Goal: Task Accomplishment & Management: Use online tool/utility

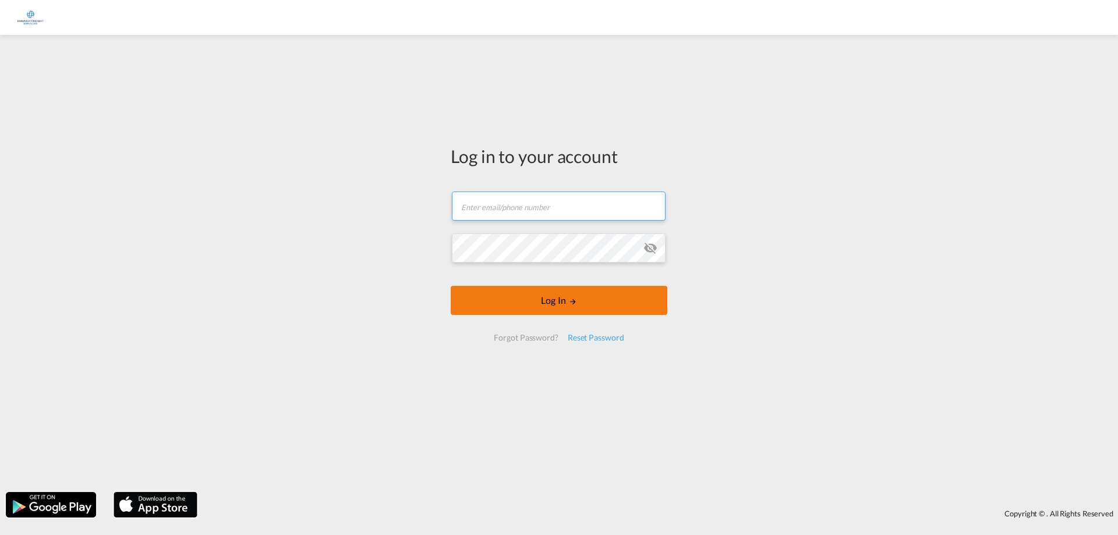
type input "[EMAIL_ADDRESS][DOMAIN_NAME]"
click at [525, 303] on button "Log In" at bounding box center [559, 300] width 217 height 29
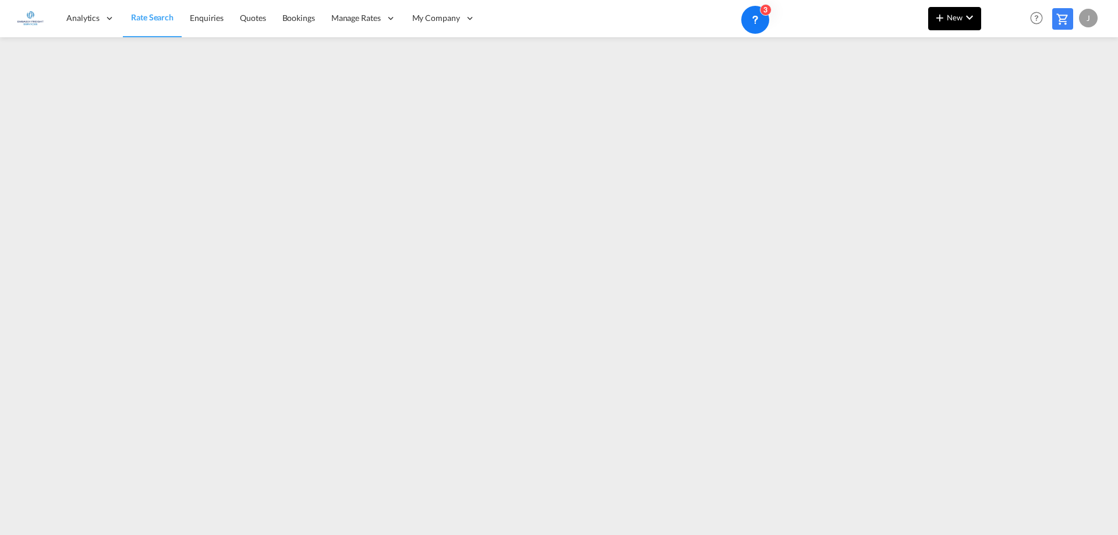
click at [965, 19] on md-icon "icon-chevron-down" at bounding box center [970, 17] width 14 height 14
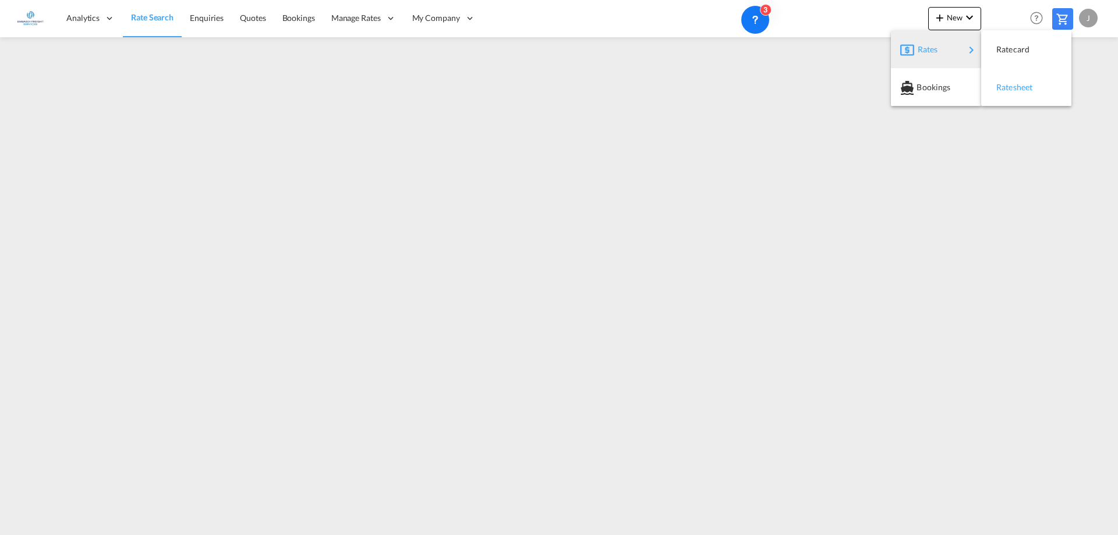
click at [1041, 92] on div "Ratesheet" at bounding box center [1027, 87] width 72 height 29
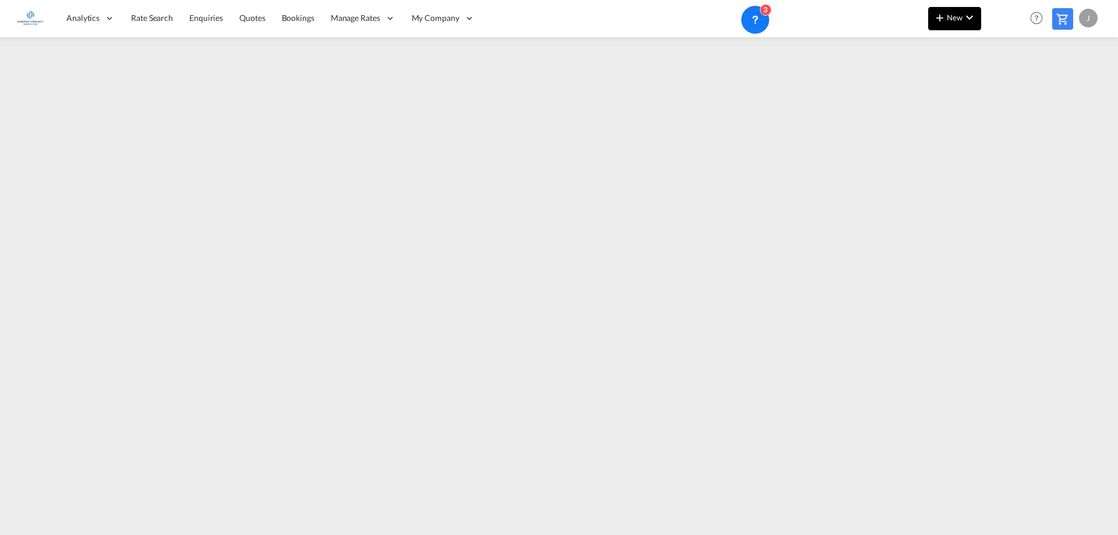
click at [956, 20] on span "New" at bounding box center [955, 17] width 44 height 9
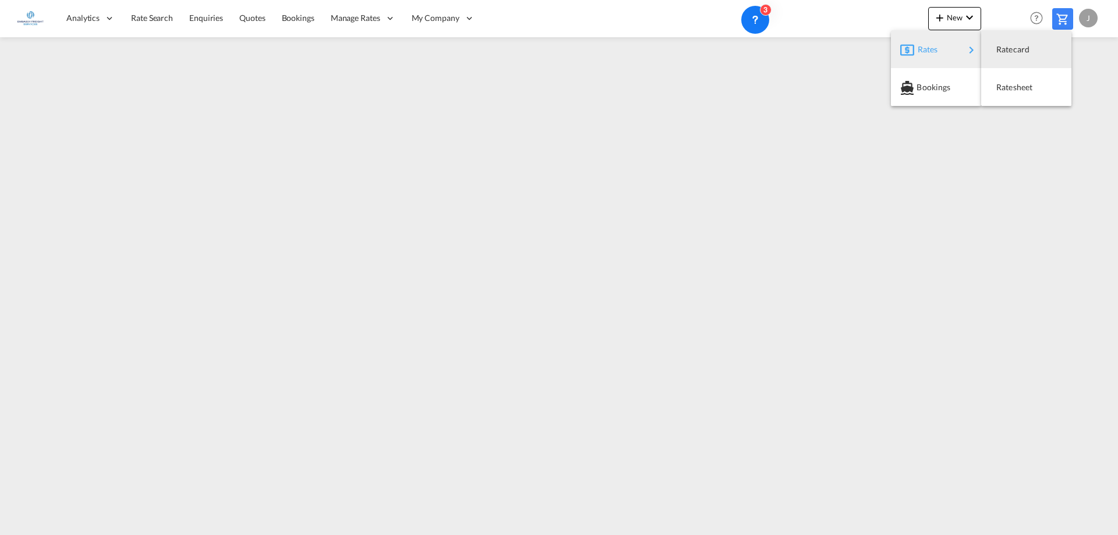
click at [933, 38] on div "Rates" at bounding box center [941, 49] width 47 height 29
click at [1024, 80] on div "Ratesheet" at bounding box center [1018, 87] width 43 height 29
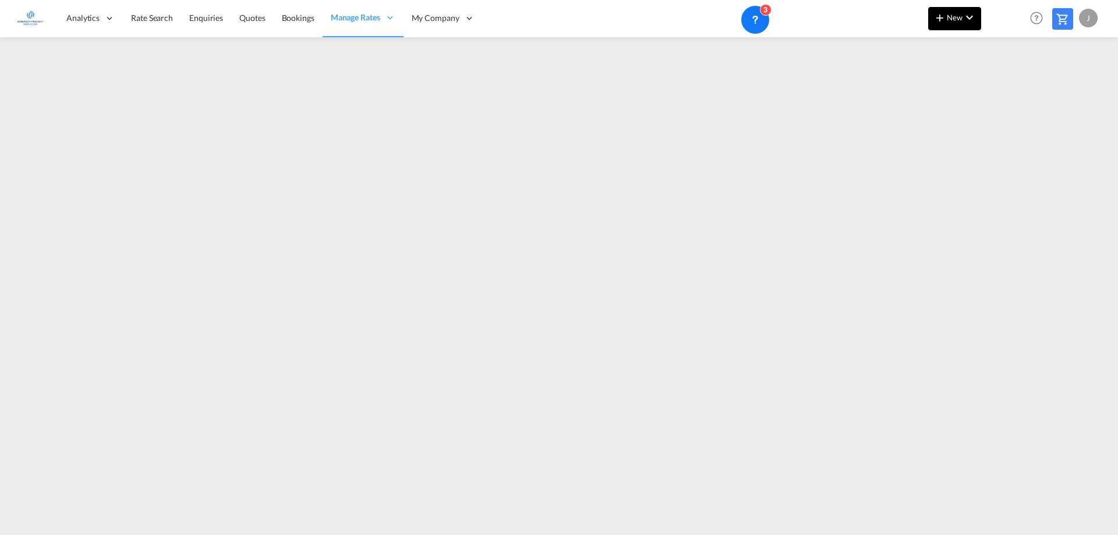
click at [941, 16] on md-icon "icon-plus 400-fg" at bounding box center [940, 17] width 14 height 14
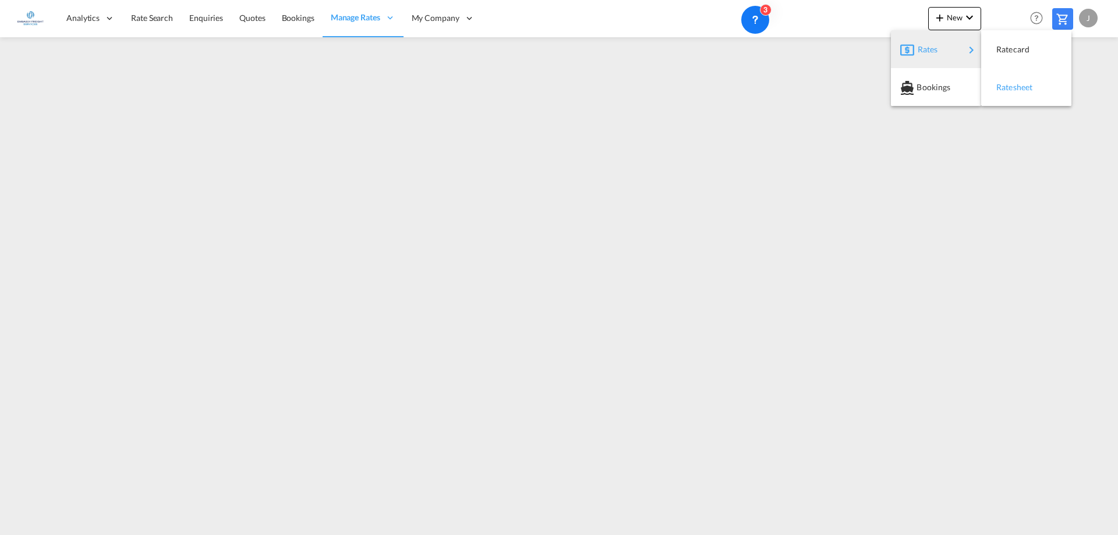
click at [1009, 82] on span "Ratesheet" at bounding box center [1003, 87] width 13 height 23
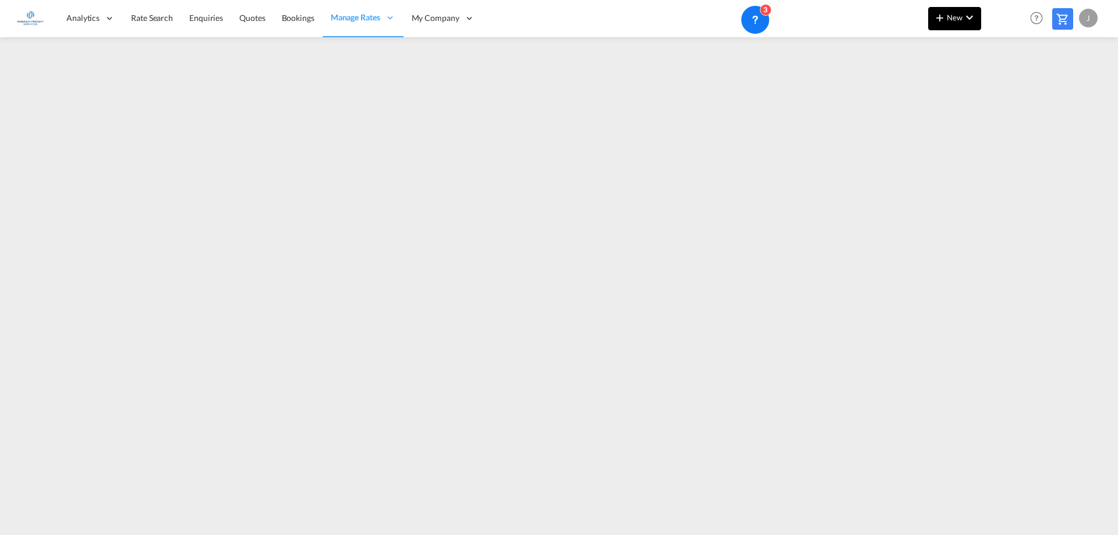
click at [952, 25] on button "New" at bounding box center [954, 18] width 53 height 23
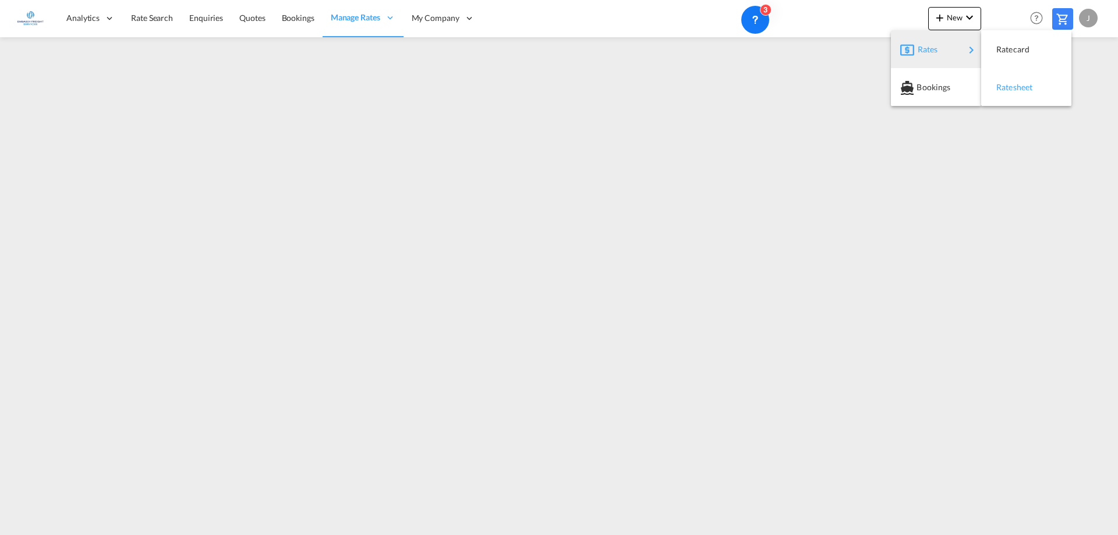
click at [1036, 89] on div "Ratesheet" at bounding box center [1018, 87] width 43 height 29
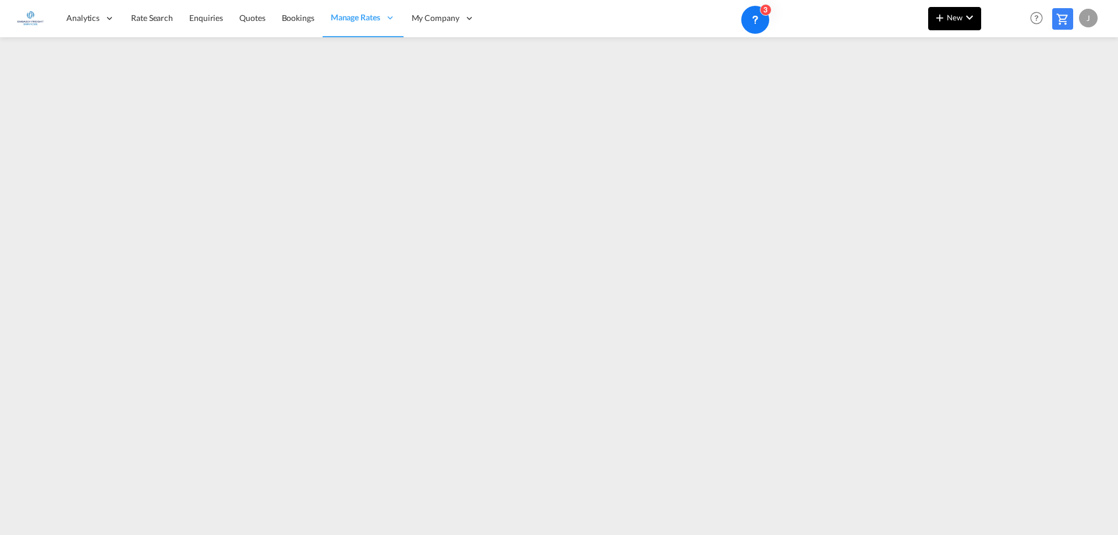
click at [951, 20] on span "New" at bounding box center [955, 17] width 44 height 9
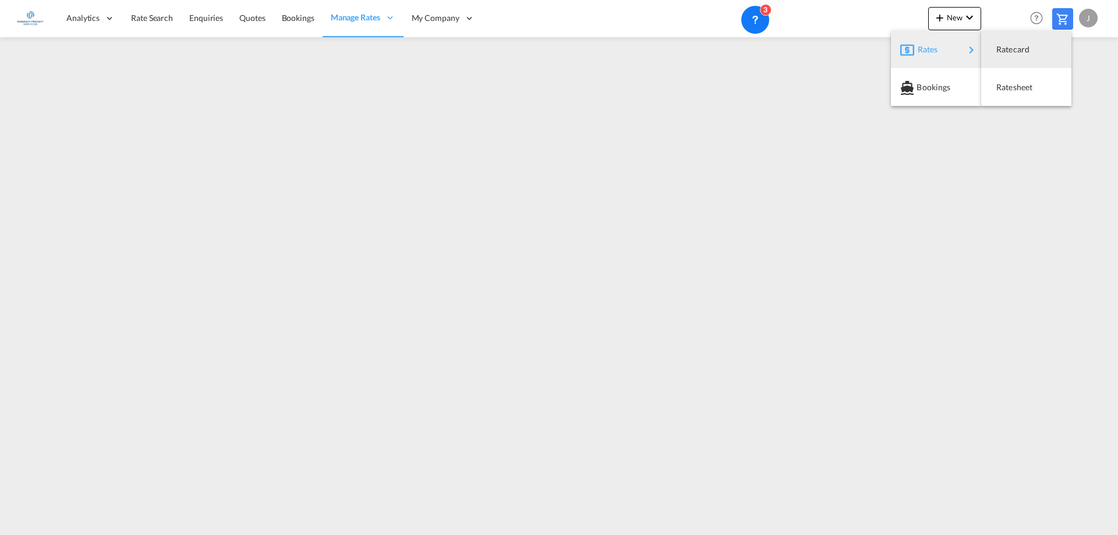
click at [949, 47] on div "Rates" at bounding box center [941, 49] width 47 height 29
click at [1004, 86] on span "Ratesheet" at bounding box center [1003, 87] width 13 height 23
